Goal: Find specific page/section

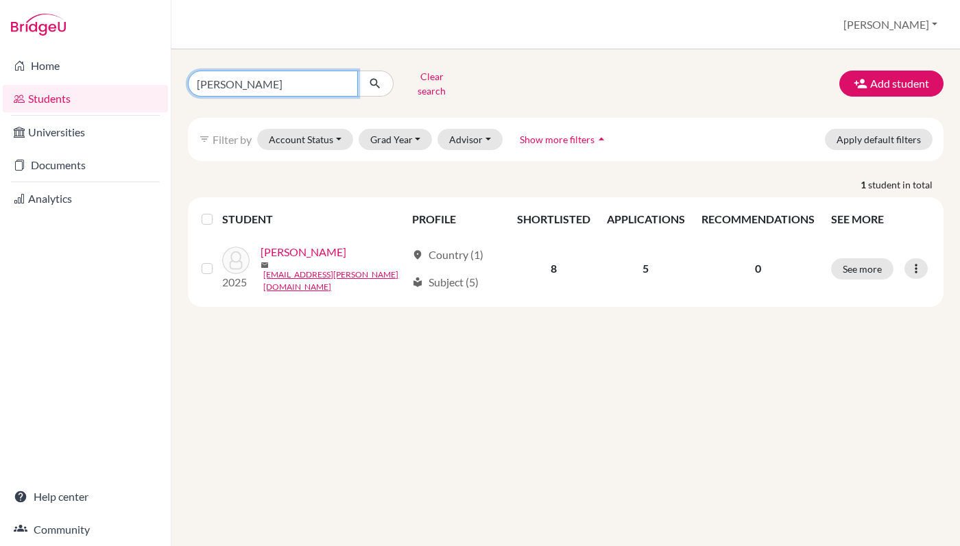
drag, startPoint x: 267, startPoint y: 78, endPoint x: 169, endPoint y: 77, distance: 98.0
click at [169, 77] on div "Home Students Universities Documents Analytics Help center Community Students o…" at bounding box center [480, 273] width 960 height 546
type input "Jubin"
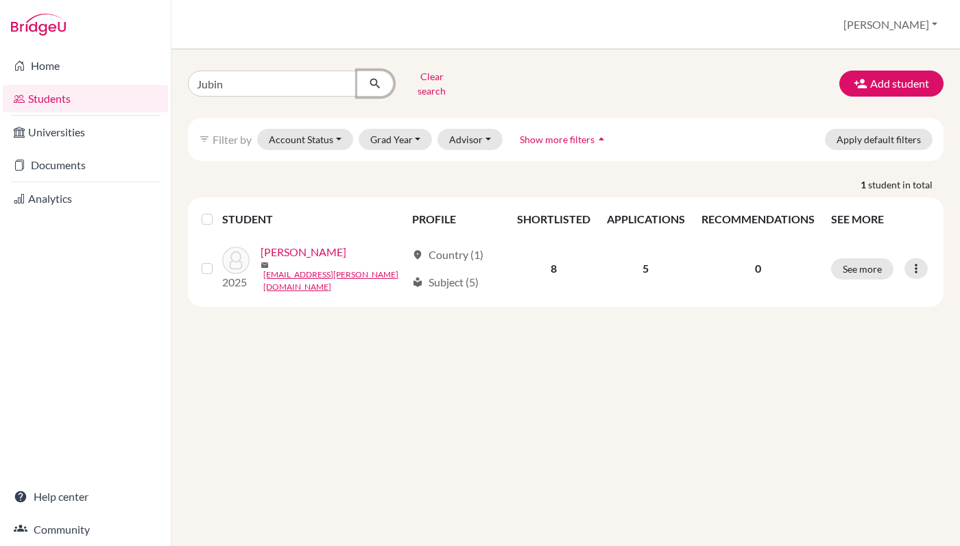
click at [376, 84] on icon "submit" at bounding box center [375, 84] width 14 height 14
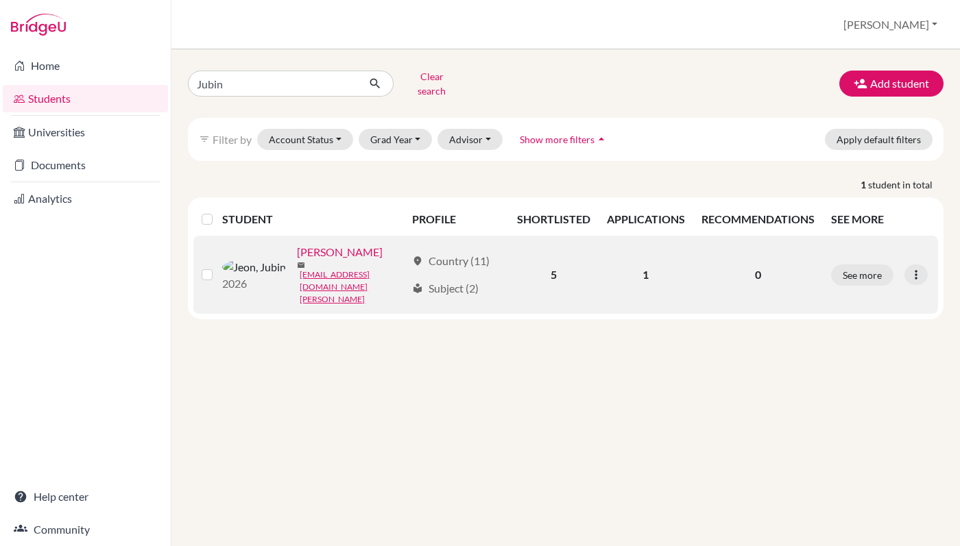
click at [297, 256] on link "[PERSON_NAME]" at bounding box center [340, 252] width 86 height 16
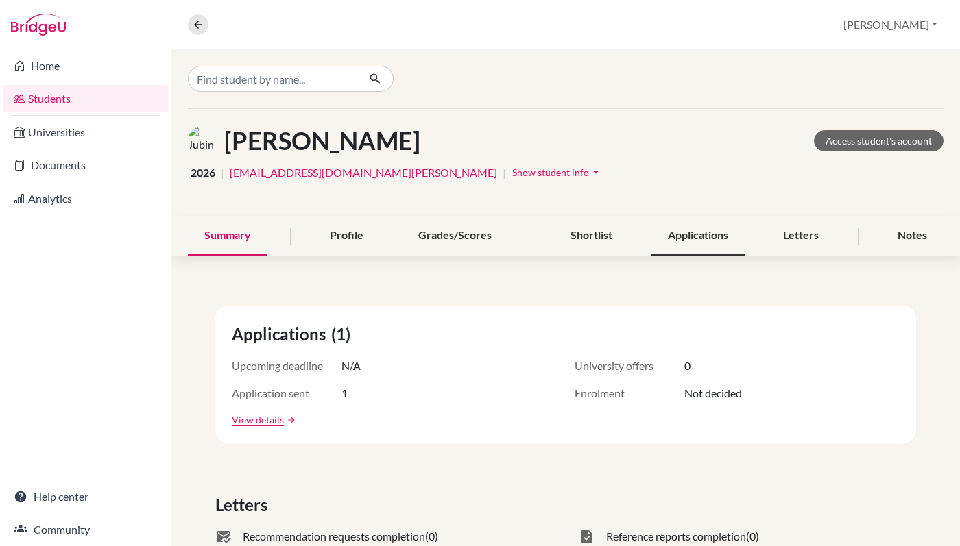
click at [705, 239] on div "Applications" at bounding box center [697, 236] width 93 height 40
